Goal: Task Accomplishment & Management: Manage account settings

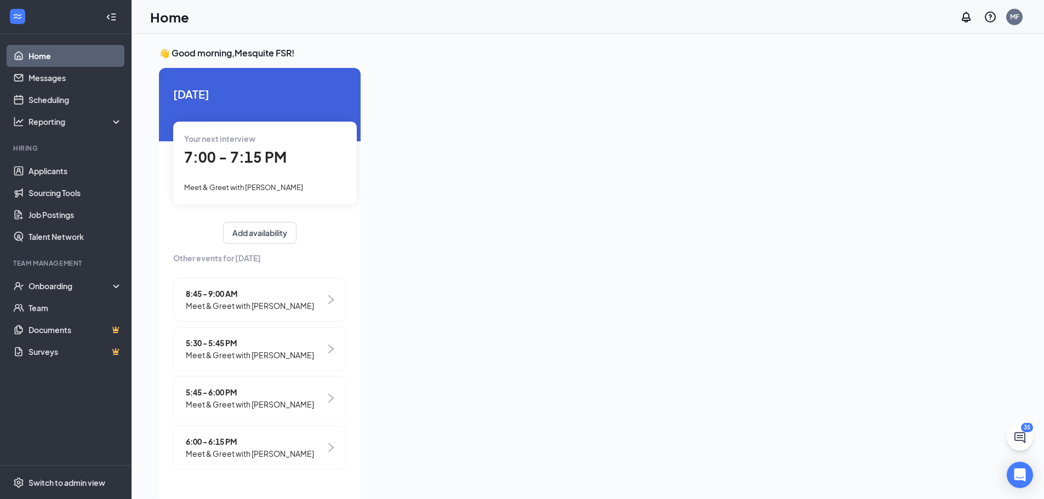
click at [311, 164] on div "7:00 - 7:15 PM" at bounding box center [265, 157] width 162 height 22
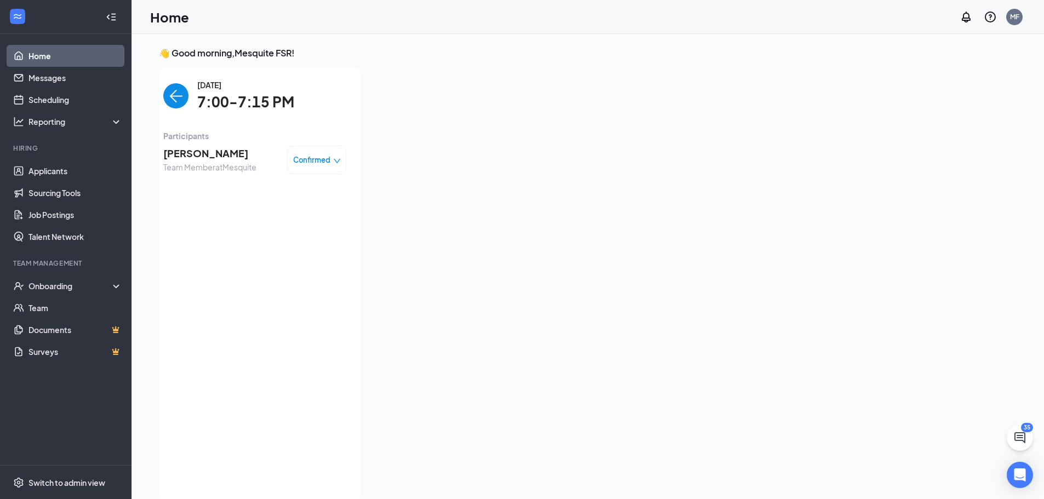
scroll to position [4, 0]
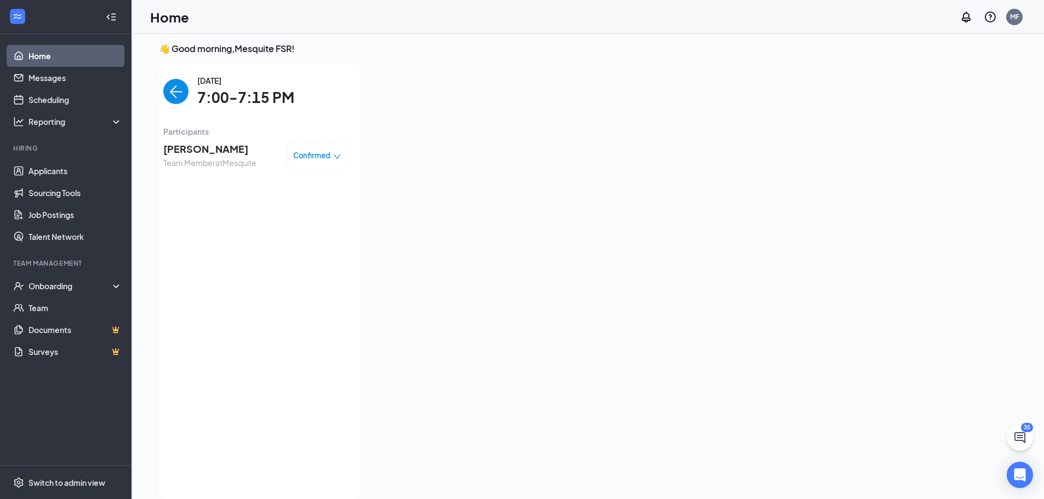
click at [176, 91] on img "back-button" at bounding box center [175, 91] width 25 height 25
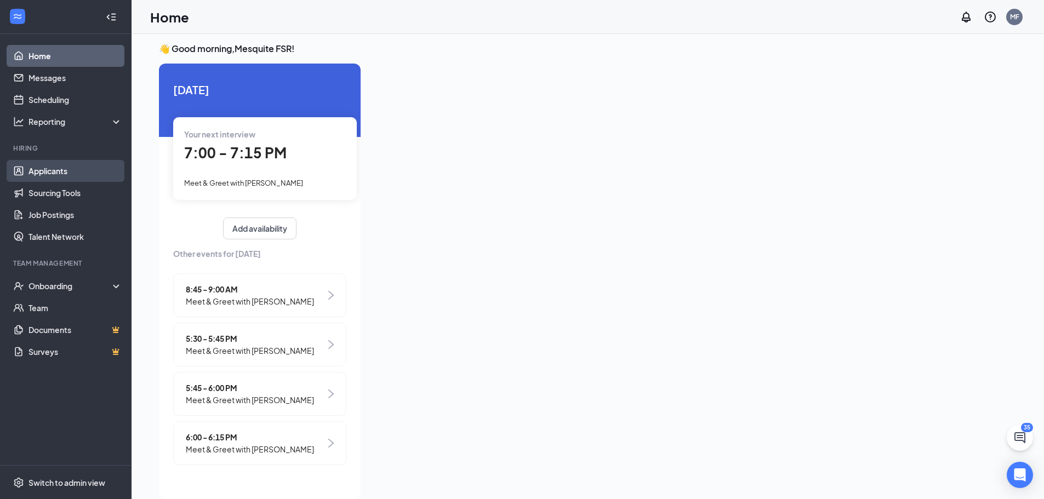
click at [69, 172] on link "Applicants" at bounding box center [76, 171] width 94 height 22
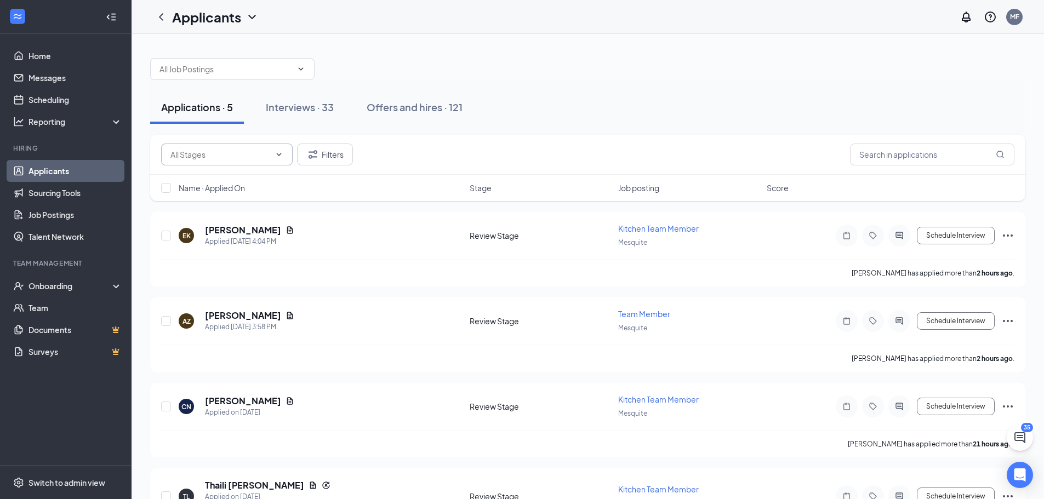
click at [208, 162] on span at bounding box center [227, 155] width 132 height 22
click at [958, 153] on input "text" at bounding box center [932, 155] width 164 height 22
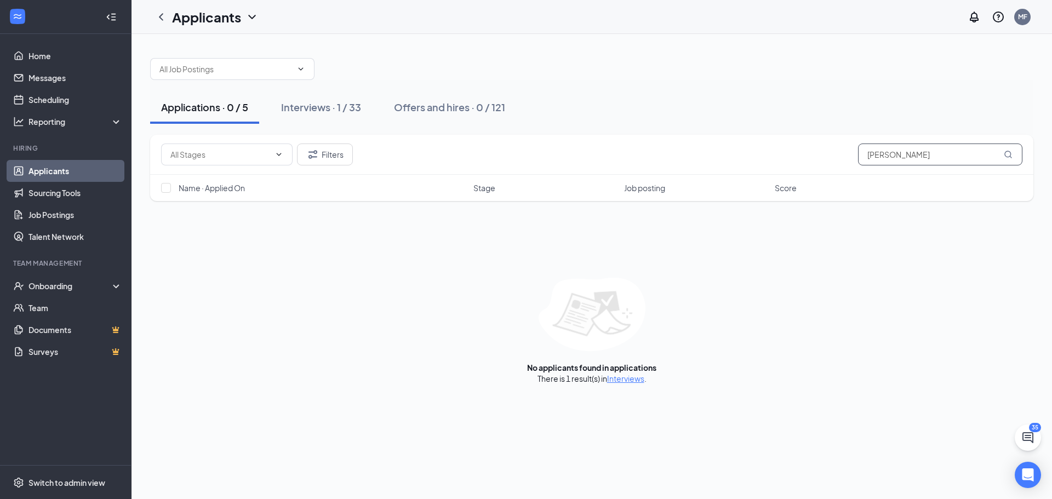
type input "[PERSON_NAME]"
click at [321, 106] on div "Interviews · 1 / 33" at bounding box center [321, 107] width 80 height 14
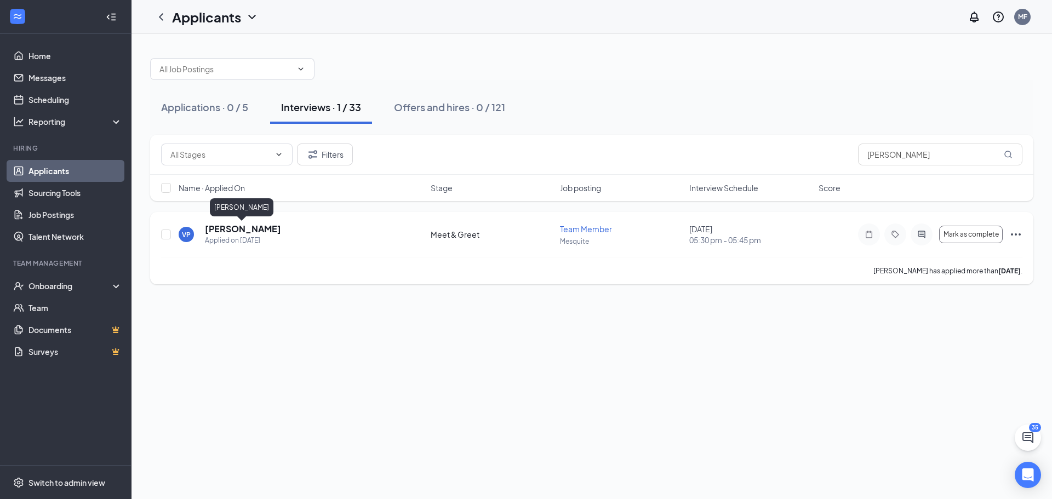
click at [261, 232] on h5 "[PERSON_NAME]" at bounding box center [243, 229] width 76 height 12
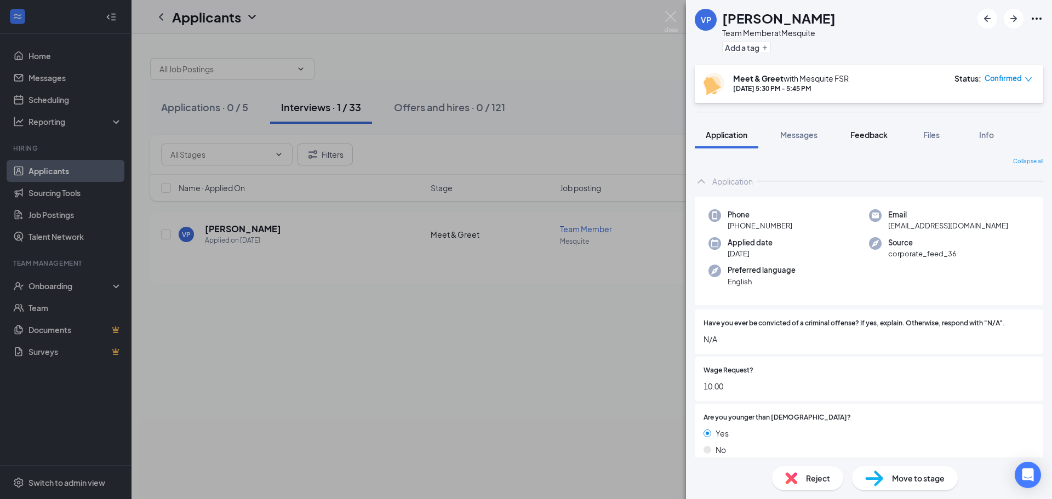
click at [888, 136] on span "Feedback" at bounding box center [869, 135] width 37 height 10
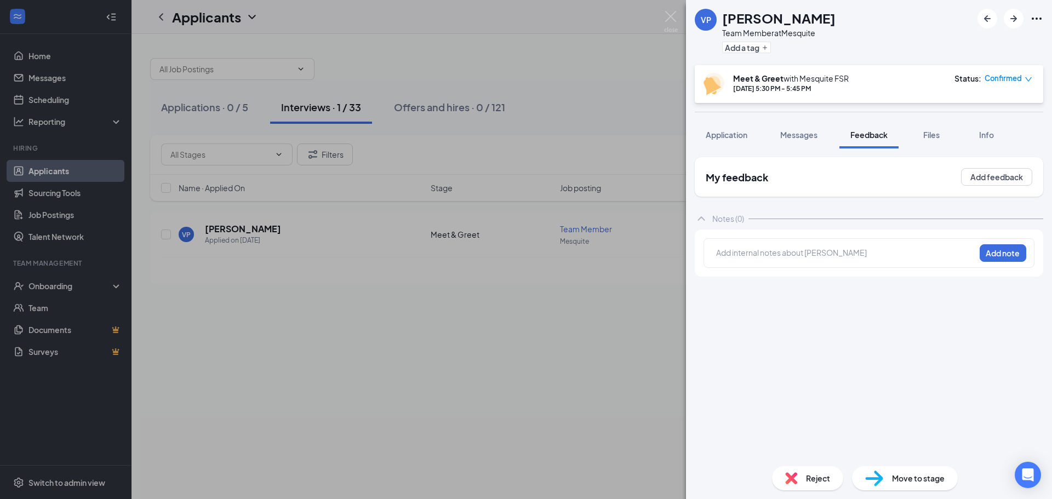
click at [800, 257] on div at bounding box center [846, 253] width 258 height 12
click at [1006, 249] on button "Add note" at bounding box center [1004, 253] width 47 height 18
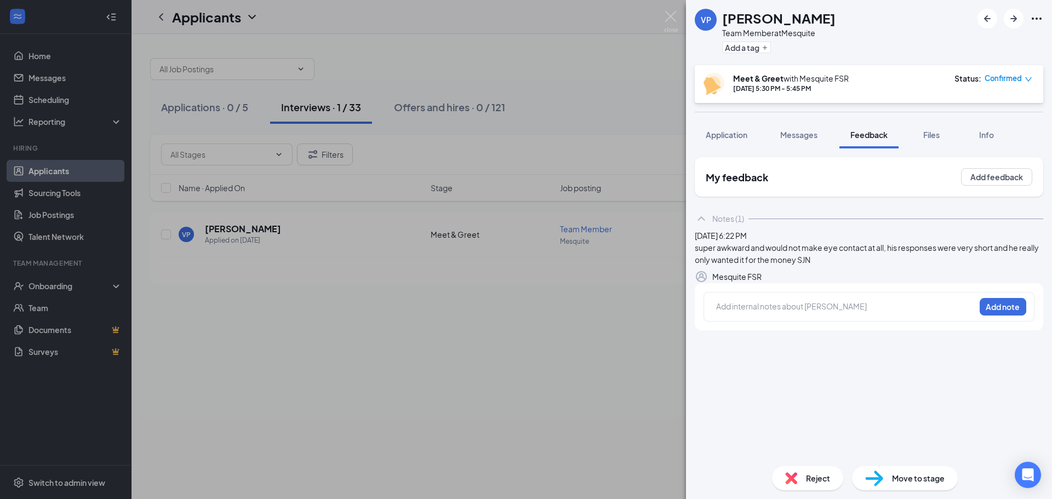
click at [1032, 78] on icon "down" at bounding box center [1029, 80] width 8 height 8
click at [728, 138] on span "Application" at bounding box center [727, 135] width 42 height 10
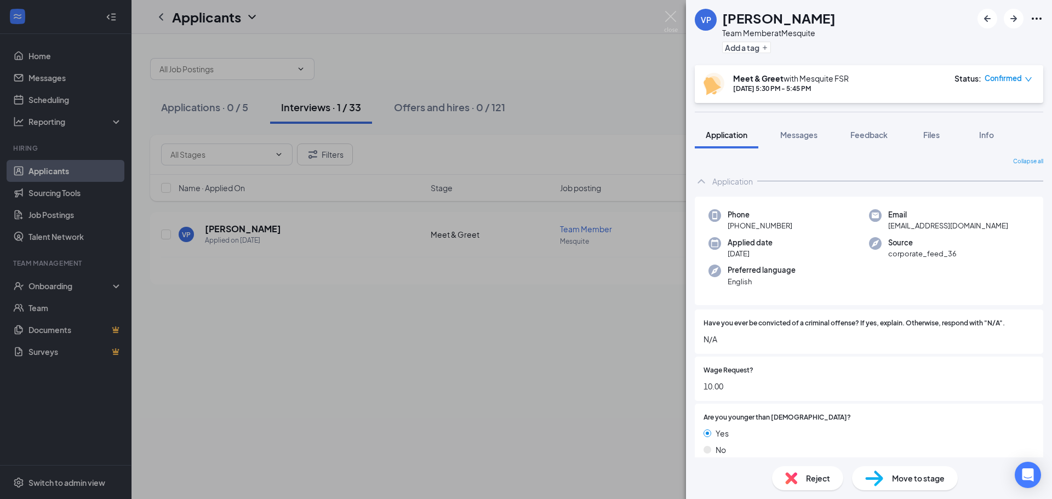
click at [813, 477] on span "Reject" at bounding box center [818, 478] width 24 height 12
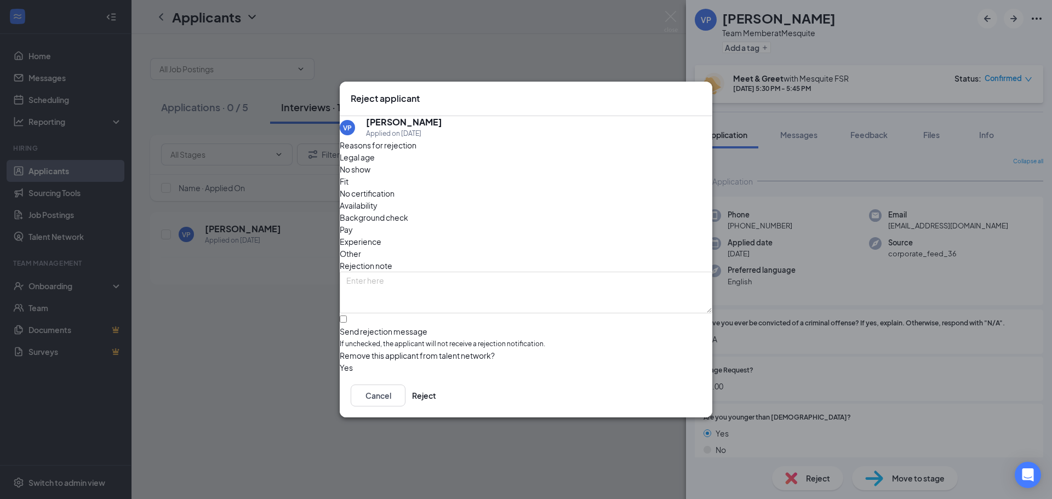
click at [349, 186] on span "Fit" at bounding box center [344, 181] width 9 height 12
click at [361, 248] on span "Other" at bounding box center [350, 254] width 21 height 12
click at [347, 316] on input "Send rejection message If unchecked, the applicant will not receive a rejection…" at bounding box center [343, 319] width 7 height 7
checkbox input "true"
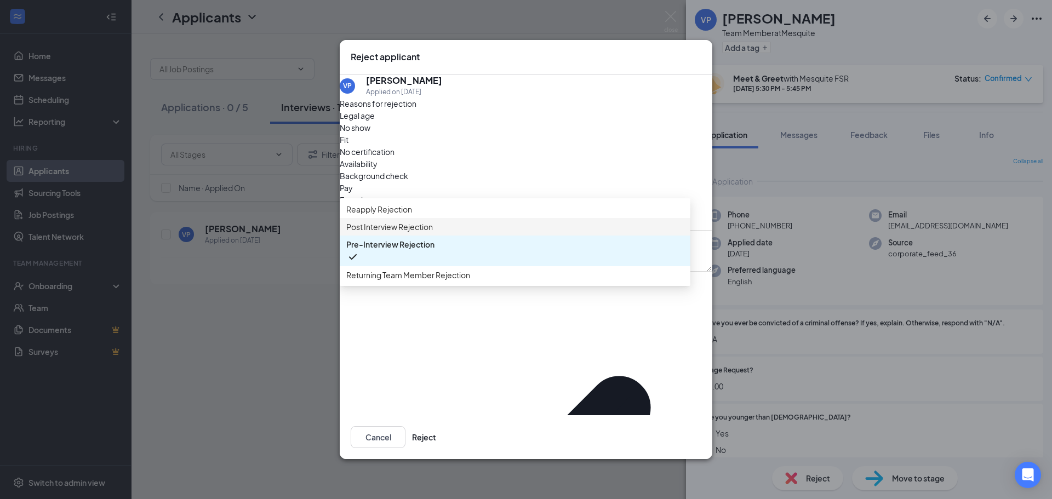
click at [462, 236] on div "Post Interview Rejection" at bounding box center [515, 227] width 351 height 18
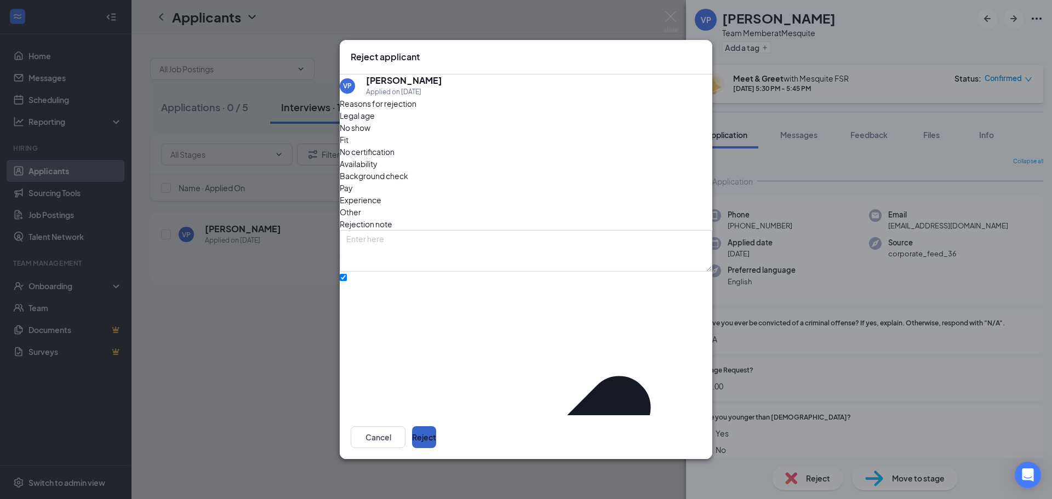
drag, startPoint x: 688, startPoint y: 426, endPoint x: 691, endPoint y: 418, distance: 8.7
click at [436, 426] on button "Reject" at bounding box center [424, 437] width 24 height 22
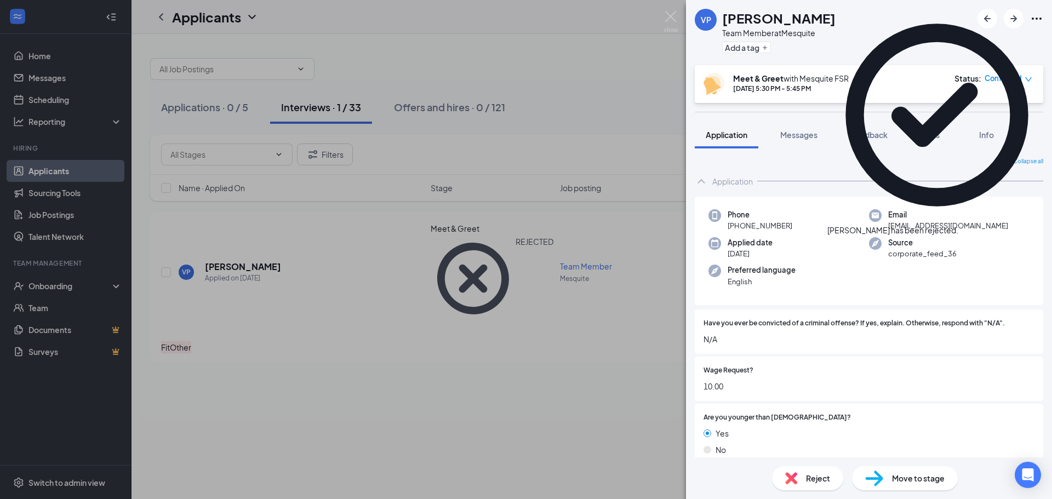
click at [536, 64] on div "VP [PERSON_NAME] Team Member at [GEOGRAPHIC_DATA] Add a tag Meet & Greet with M…" at bounding box center [526, 249] width 1052 height 499
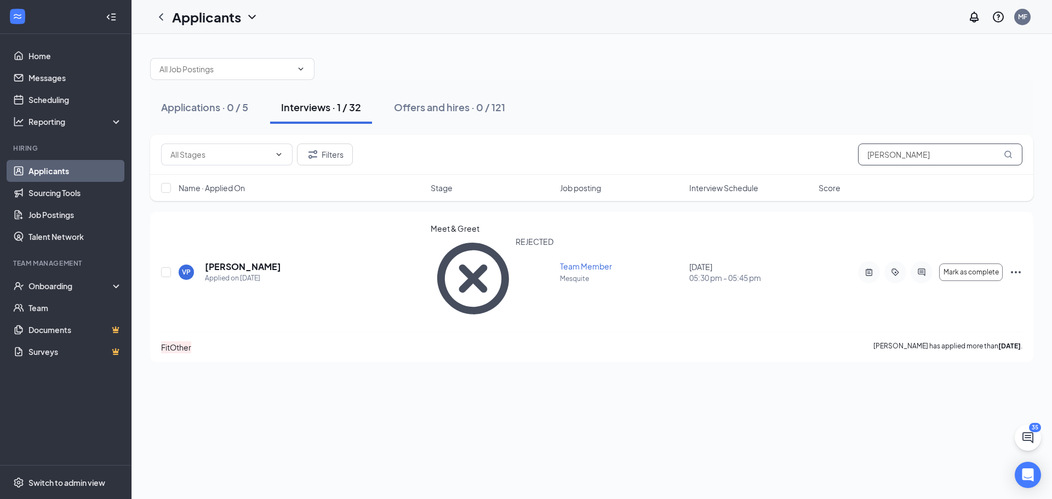
drag, startPoint x: 914, startPoint y: 158, endPoint x: 739, endPoint y: 179, distance: 176.1
click at [739, 179] on div "Filters [PERSON_NAME] Name · Applied On Stage Job posting Interview Schedule Sc…" at bounding box center [592, 168] width 884 height 66
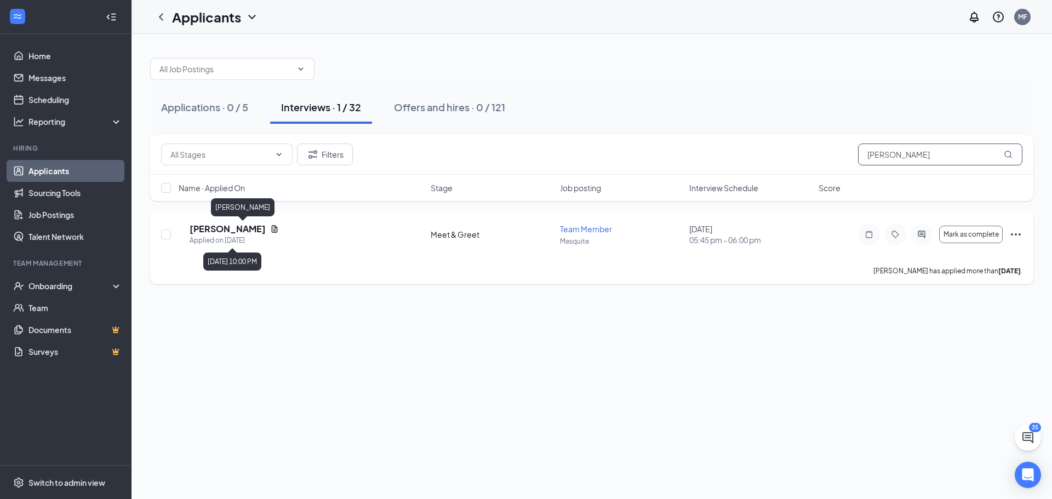
type input "[PERSON_NAME]"
click at [236, 230] on h5 "[PERSON_NAME]" at bounding box center [228, 229] width 76 height 12
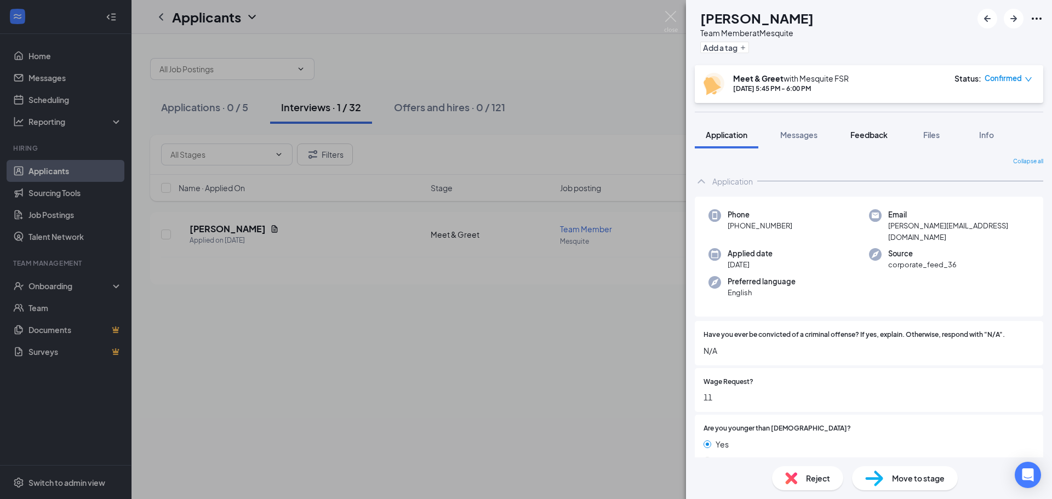
click at [869, 122] on button "Feedback" at bounding box center [869, 134] width 59 height 27
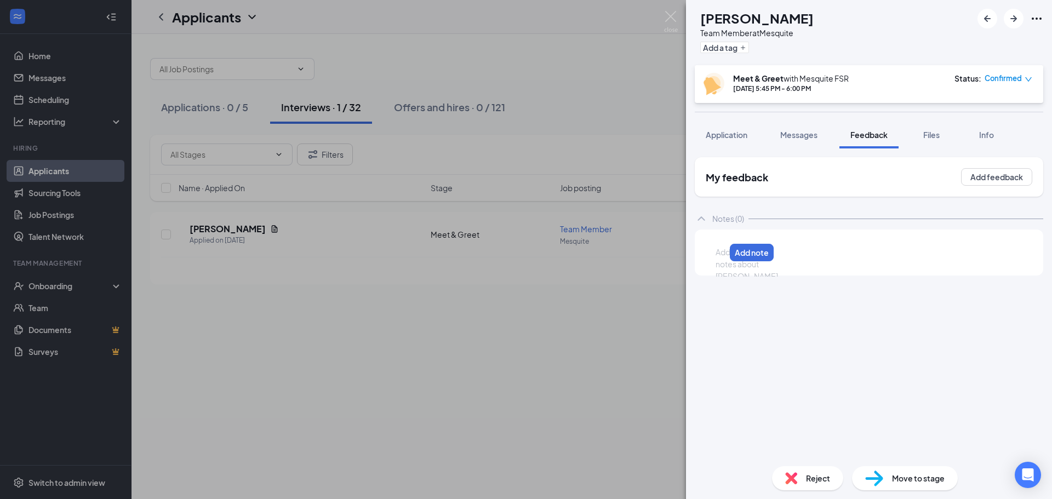
click at [725, 258] on div at bounding box center [720, 253] width 9 height 12
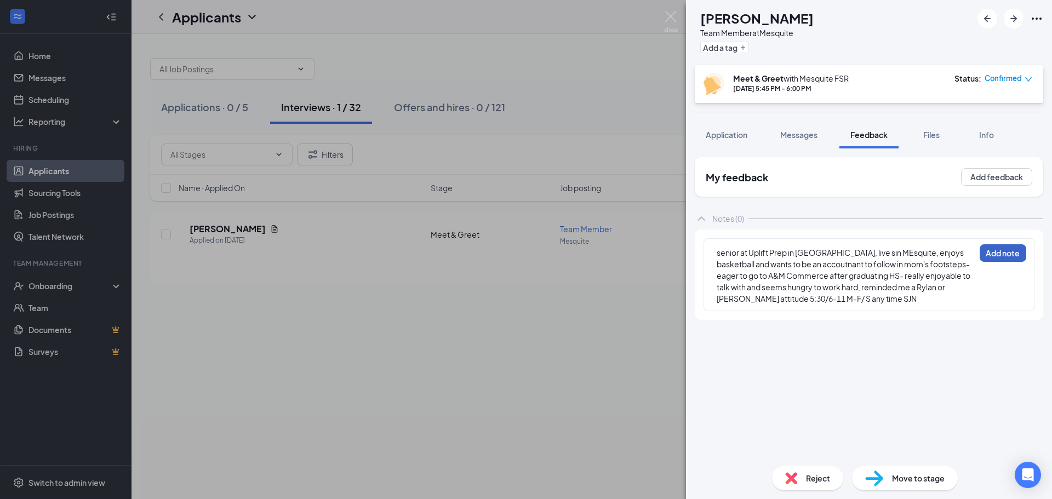
click at [1004, 249] on button "Add note" at bounding box center [1003, 253] width 47 height 18
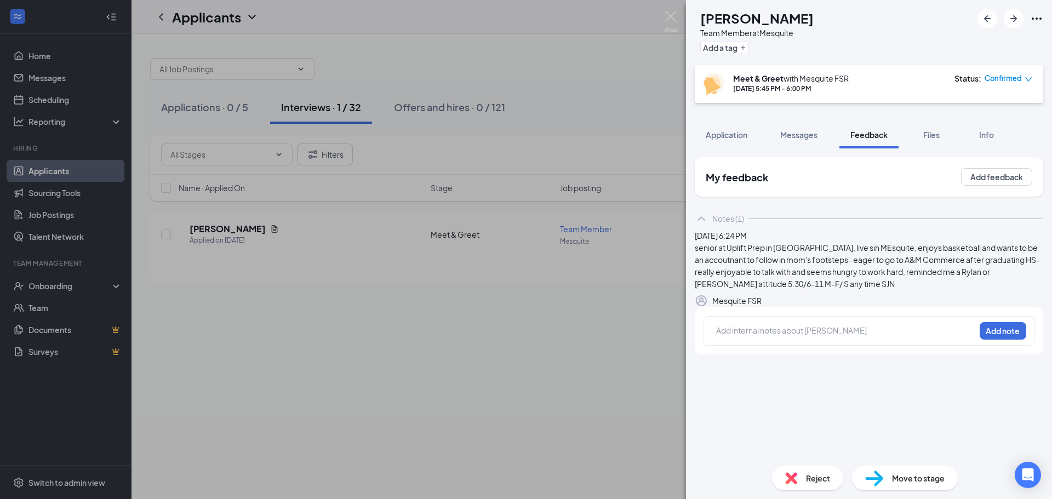
click at [643, 72] on div "WR [PERSON_NAME] Team Member at Mesquite Add a tag Meet & Greet with Mesquite F…" at bounding box center [526, 249] width 1052 height 499
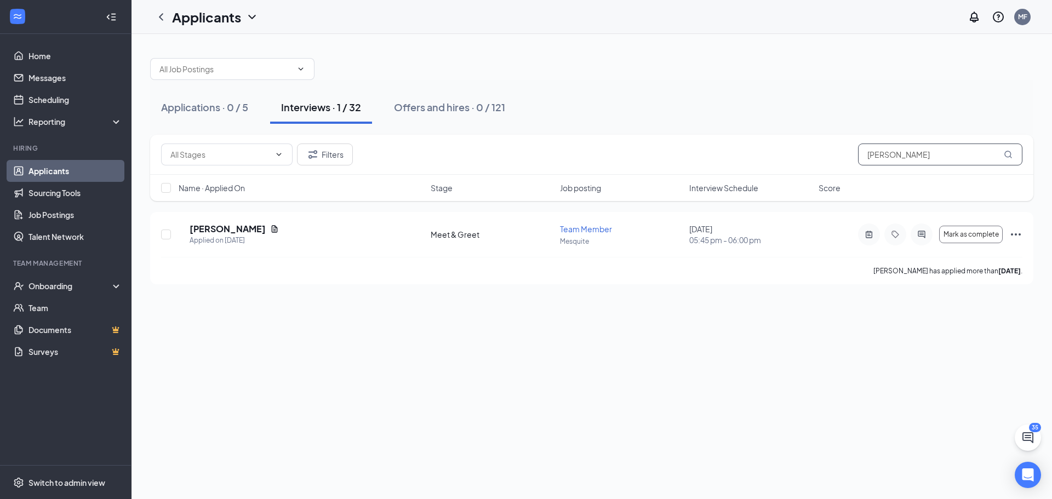
drag, startPoint x: 917, startPoint y: 161, endPoint x: 779, endPoint y: 190, distance: 141.1
click at [779, 190] on div "Filters [PERSON_NAME] Name · Applied On Stage Job posting Interview Schedule Sc…" at bounding box center [592, 168] width 884 height 66
type input "Marely"
click at [230, 230] on h5 "[PERSON_NAME]" at bounding box center [243, 229] width 76 height 12
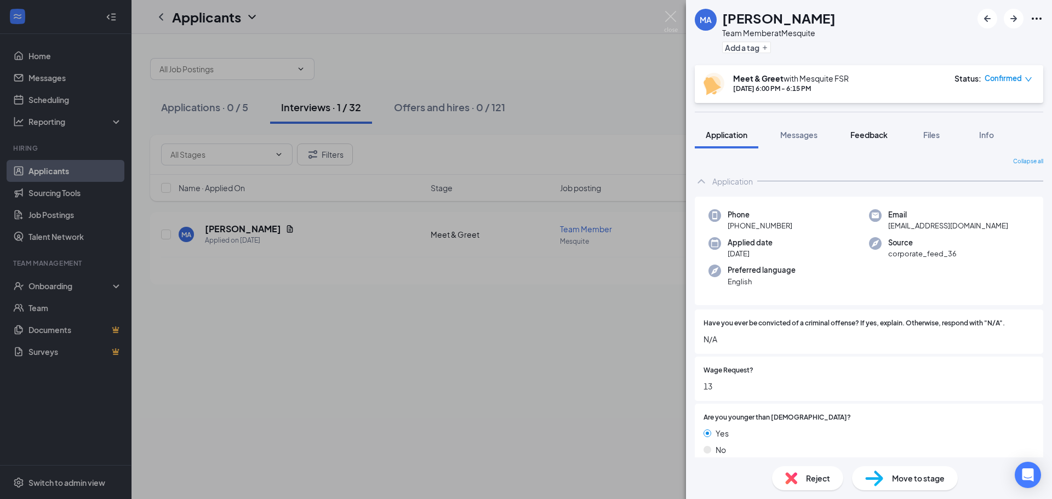
click at [871, 138] on span "Feedback" at bounding box center [869, 135] width 37 height 10
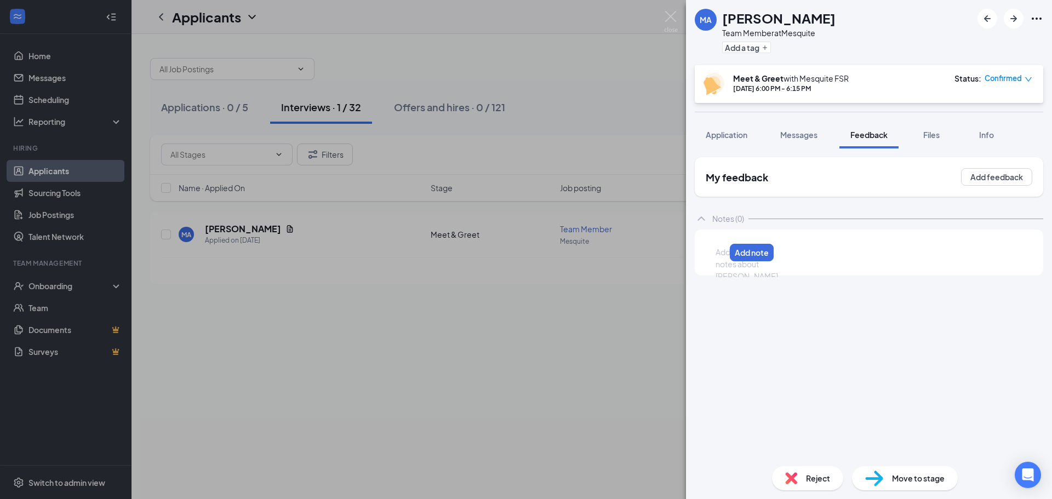
click at [725, 255] on div at bounding box center [720, 253] width 9 height 12
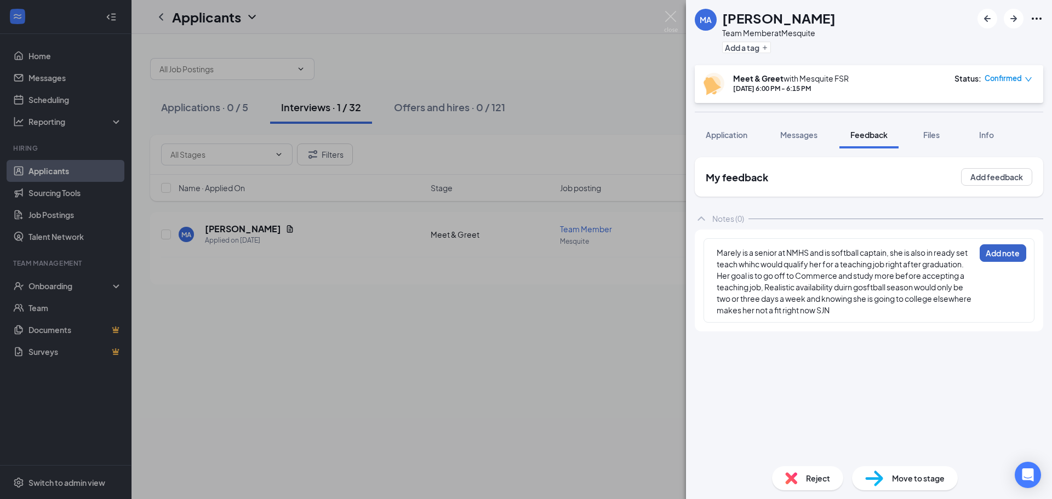
click at [1012, 252] on button "Add note" at bounding box center [1003, 253] width 47 height 18
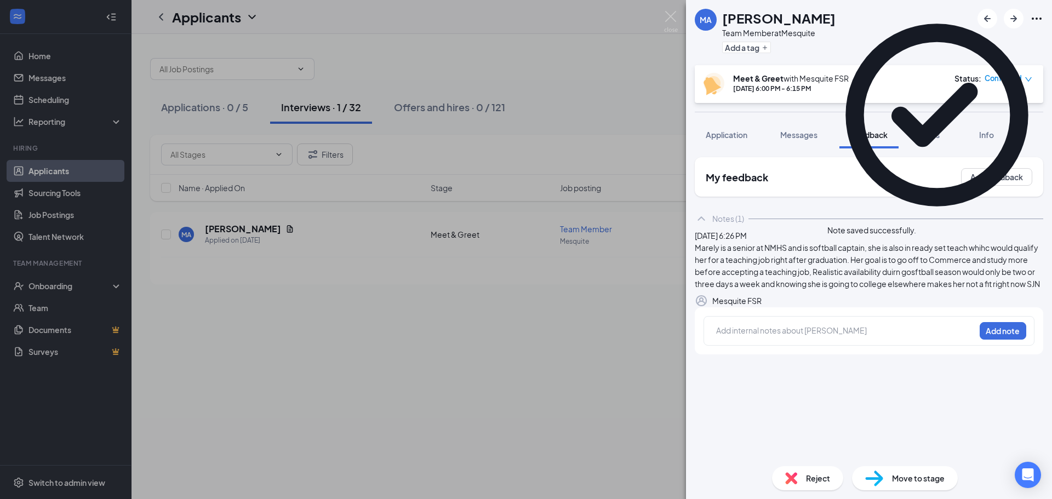
click at [805, 481] on div "Reject" at bounding box center [807, 478] width 71 height 24
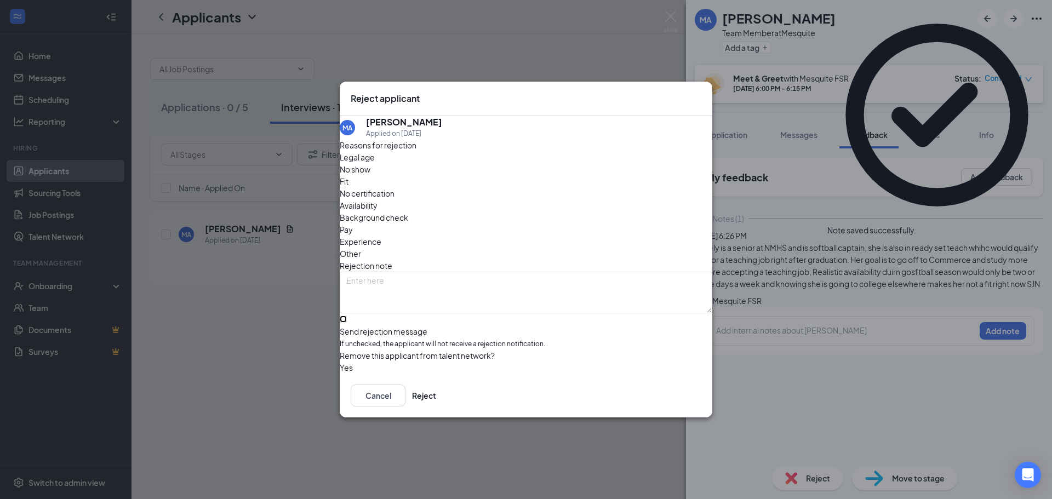
click at [347, 316] on input "Send rejection message If unchecked, the applicant will not receive a rejection…" at bounding box center [343, 319] width 7 height 7
checkbox input "true"
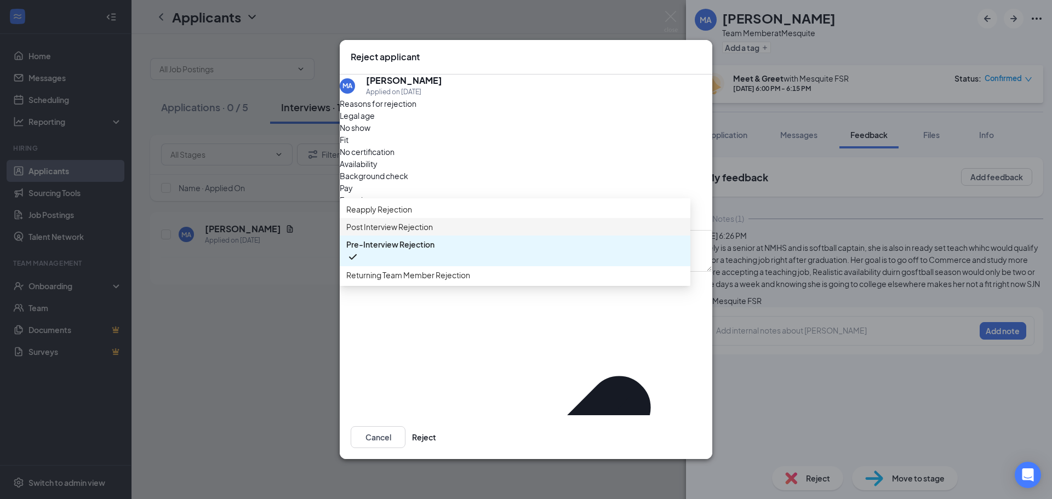
click at [415, 233] on span "Post Interview Rejection" at bounding box center [389, 227] width 87 height 12
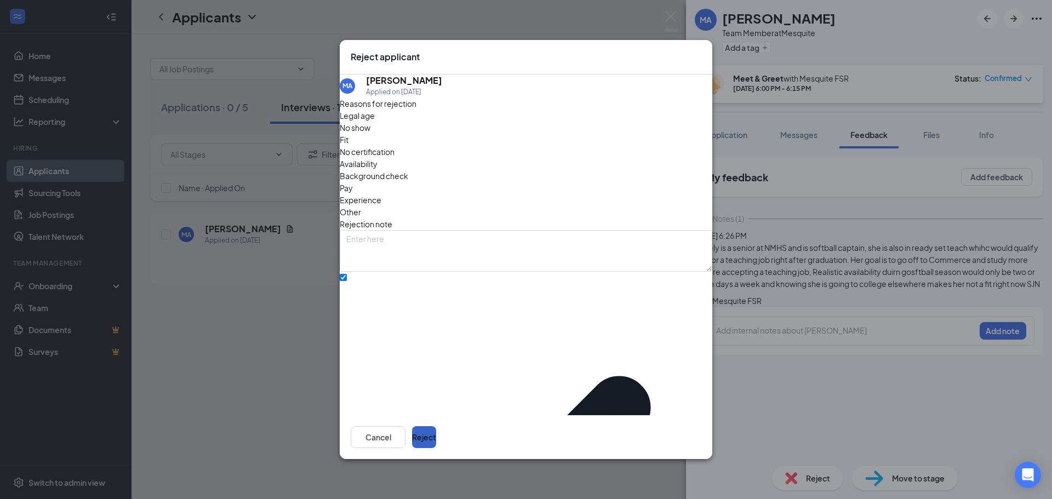
click at [436, 429] on button "Reject" at bounding box center [424, 437] width 24 height 22
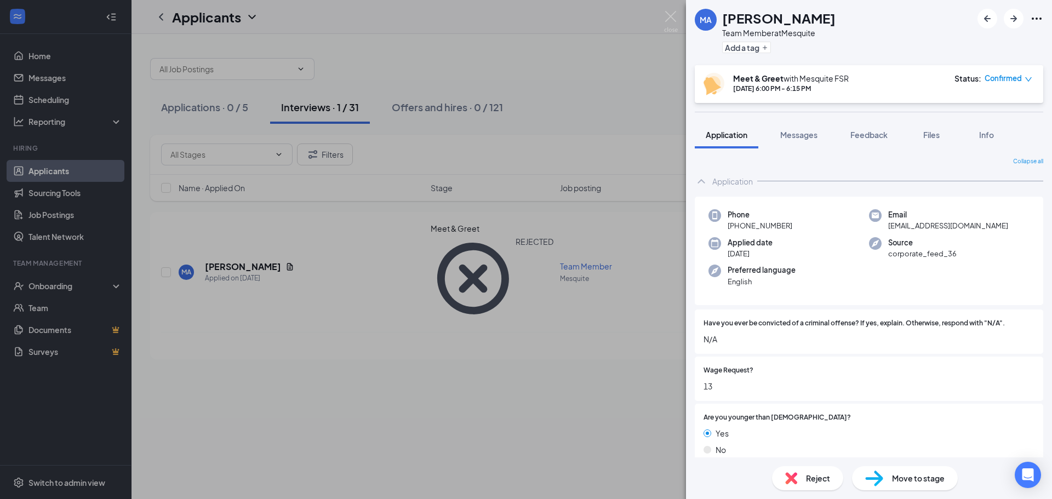
click at [607, 383] on div "MA [PERSON_NAME] Team Member at Mesquite Add a tag Meet & Greet with Mesquite F…" at bounding box center [526, 249] width 1052 height 499
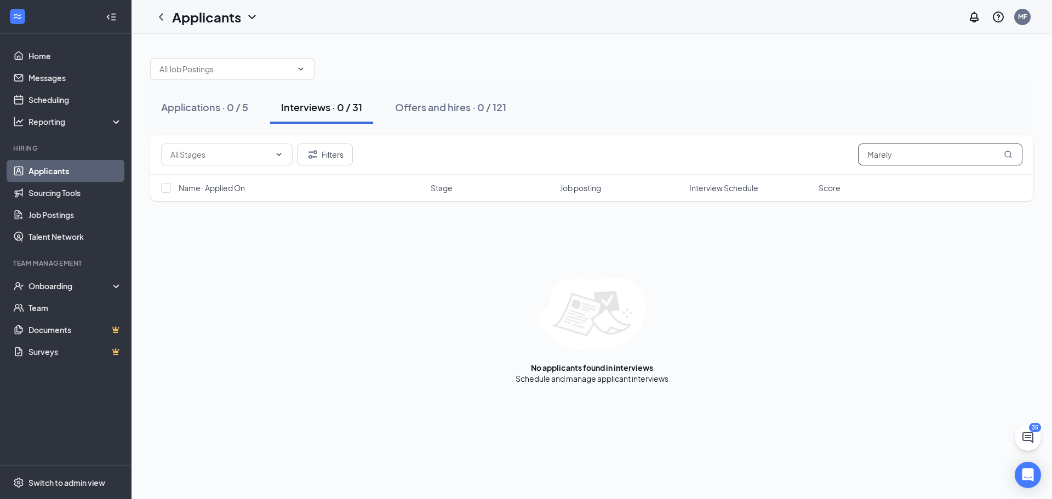
drag, startPoint x: 916, startPoint y: 160, endPoint x: 831, endPoint y: 176, distance: 86.5
click at [831, 176] on div "Filters Marely Name · Applied On Stage Job posting Interview Schedule Score" at bounding box center [592, 168] width 884 height 66
type input "[PERSON_NAME]"
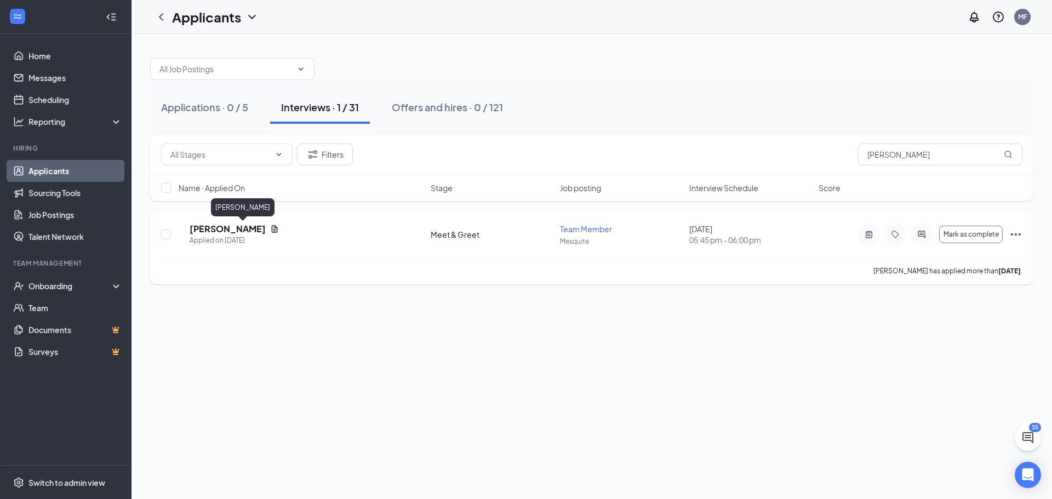
click at [253, 235] on h5 "[PERSON_NAME]" at bounding box center [228, 229] width 76 height 12
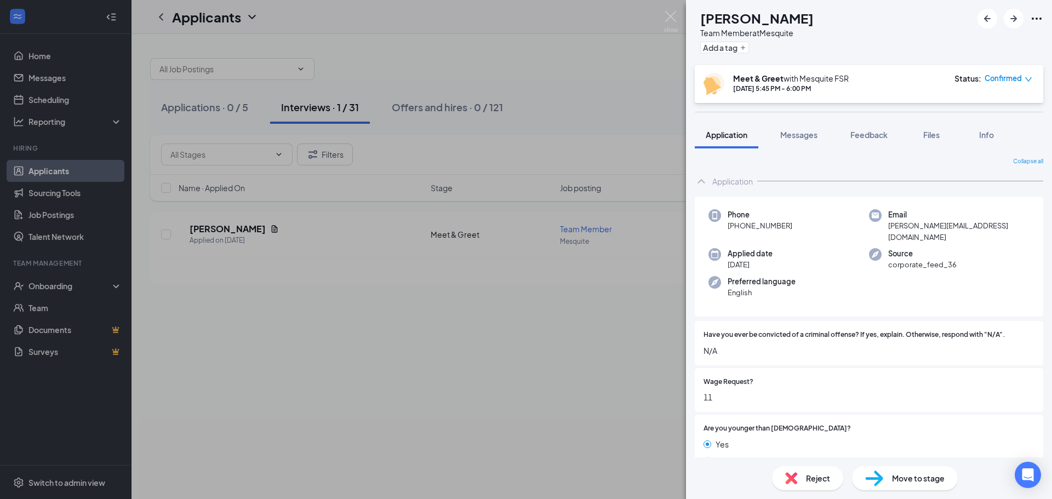
click at [880, 476] on img at bounding box center [874, 479] width 18 height 16
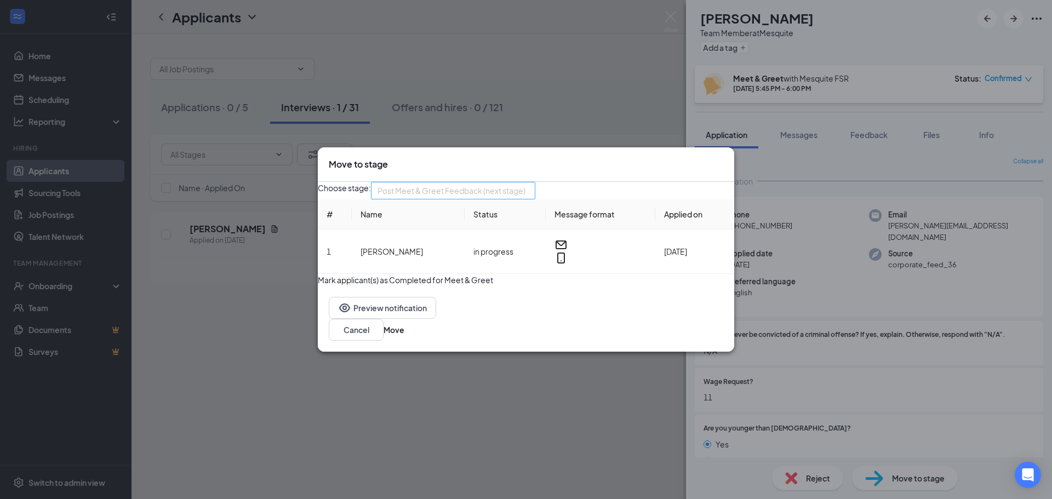
click at [509, 184] on span "Post Meet & Greet Feedback (next stage)" at bounding box center [452, 191] width 148 height 16
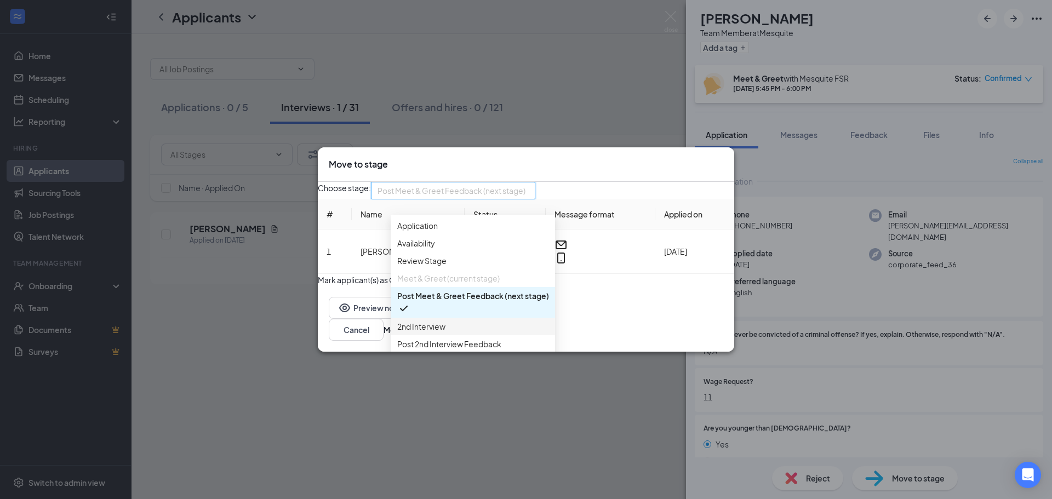
click at [452, 333] on span "2nd Interview" at bounding box center [472, 327] width 151 height 12
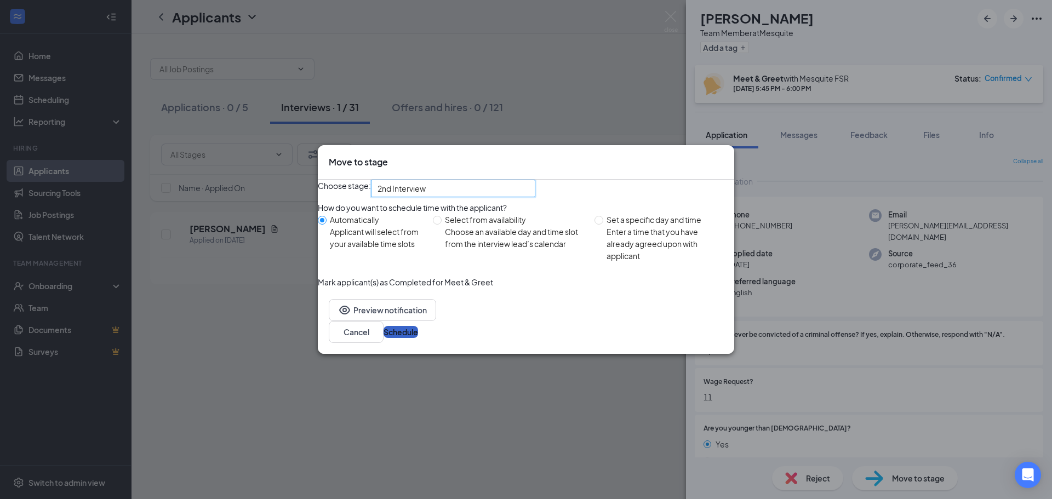
click at [418, 338] on button "Schedule" at bounding box center [401, 332] width 35 height 12
